Goal: Information Seeking & Learning: Learn about a topic

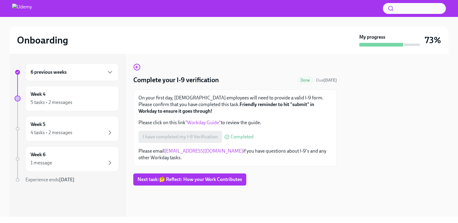
click at [98, 71] on div "6 previous weeks" at bounding box center [72, 72] width 83 height 7
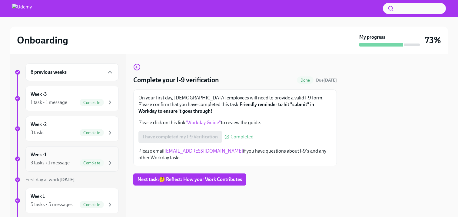
click at [63, 151] on div "Week -1 3 tasks • 1 message Complete" at bounding box center [71, 159] width 93 height 25
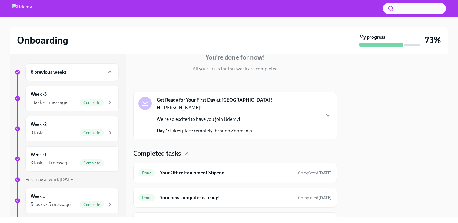
click at [190, 125] on div "Hi [PERSON_NAME]! We're so excited to have you join Udemy! Day 1: Takes place r…" at bounding box center [206, 120] width 99 height 30
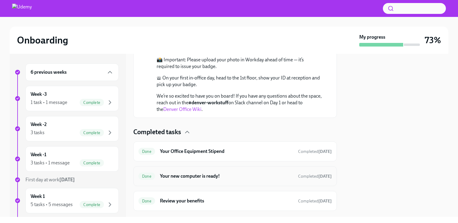
scroll to position [360, 0]
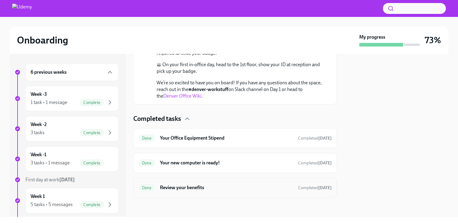
click at [194, 193] on div "Done Review your benefits Completed [DATE]" at bounding box center [234, 188] width 203 height 20
click at [197, 189] on h6 "Review your benefits" at bounding box center [226, 188] width 133 height 7
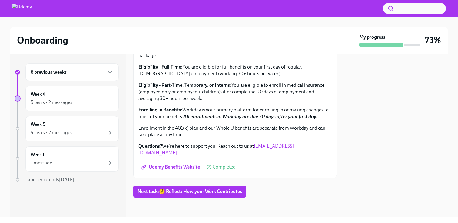
scroll to position [203, 0]
click at [289, 45] on link "[DOMAIN_NAME]" at bounding box center [296, 42] width 40 height 6
click at [295, 45] on link "[DOMAIN_NAME]" at bounding box center [296, 42] width 40 height 6
click at [191, 170] on span "Udemy Benefits Website" at bounding box center [171, 167] width 57 height 6
